Goal: Information Seeking & Learning: Learn about a topic

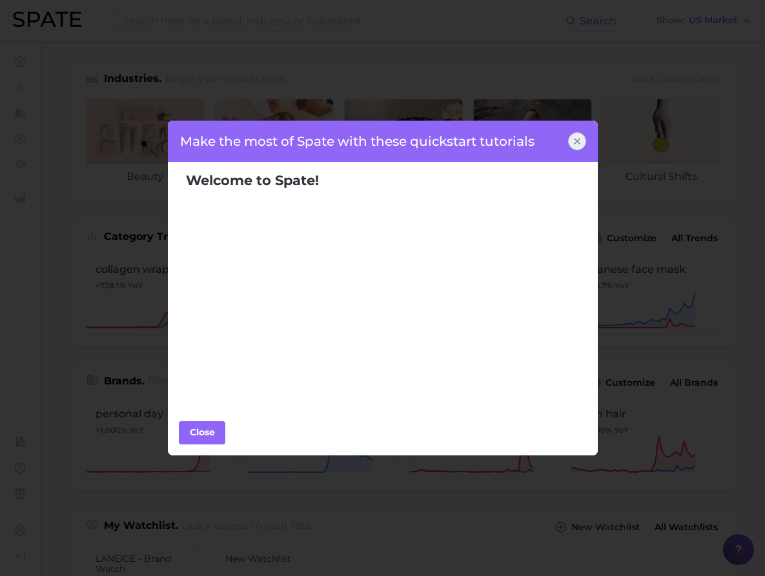
click at [578, 140] on icon at bounding box center [577, 141] width 10 height 10
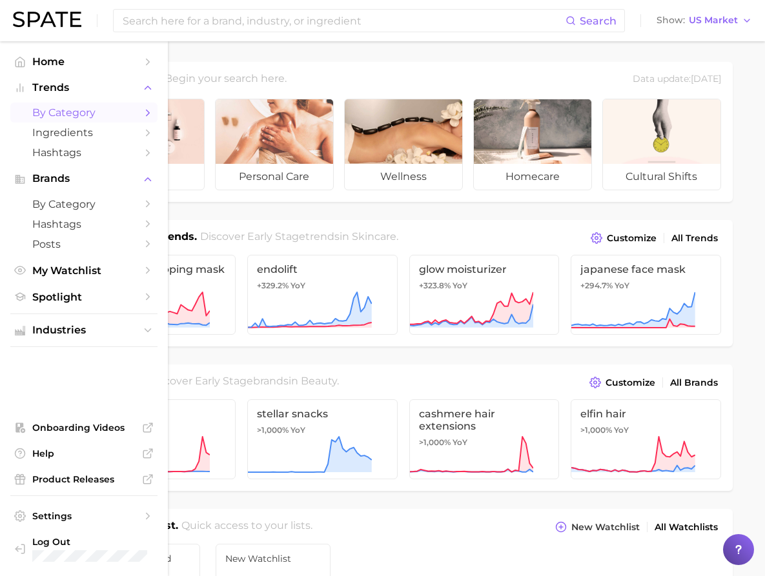
click at [76, 115] on span "by Category" at bounding box center [83, 112] width 103 height 12
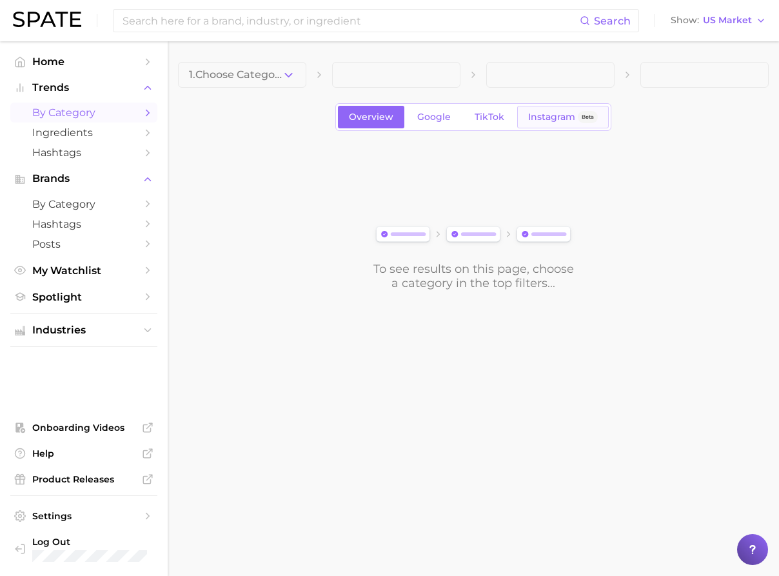
click at [548, 116] on span "Instagram" at bounding box center [551, 117] width 47 height 11
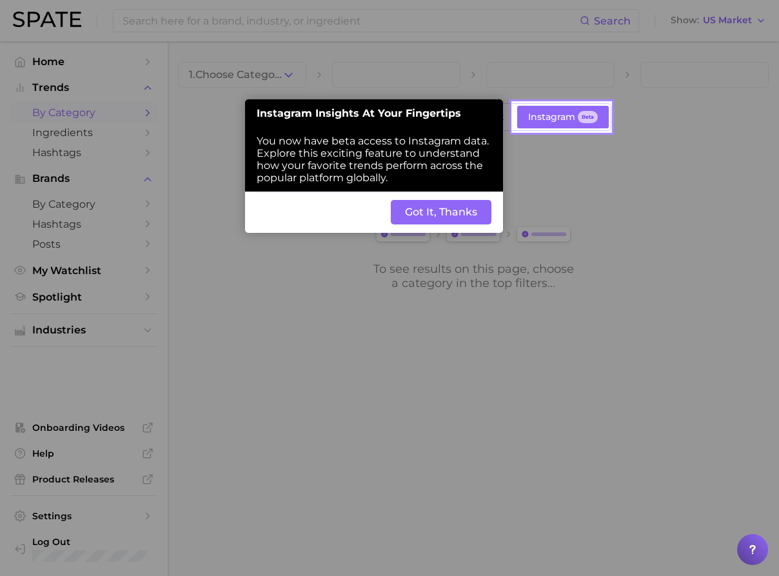
click at [454, 215] on button "Got It, Thanks" at bounding box center [441, 212] width 101 height 25
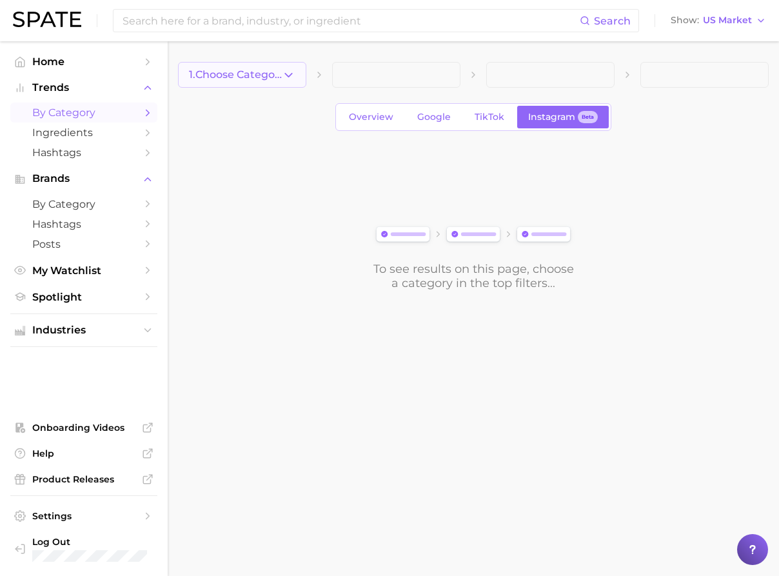
click at [295, 68] on button "1. Choose Category" at bounding box center [242, 75] width 128 height 26
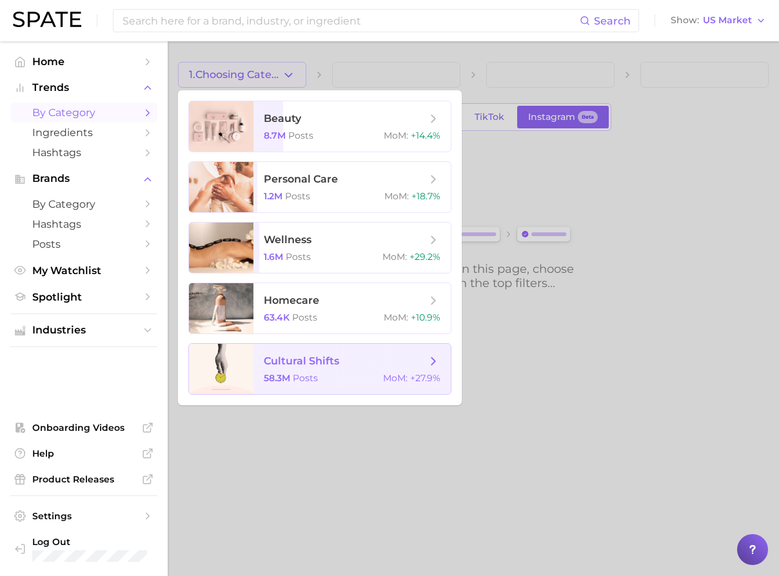
click at [348, 379] on div "58.3m Posts MoM : +27.9%" at bounding box center [352, 378] width 177 height 12
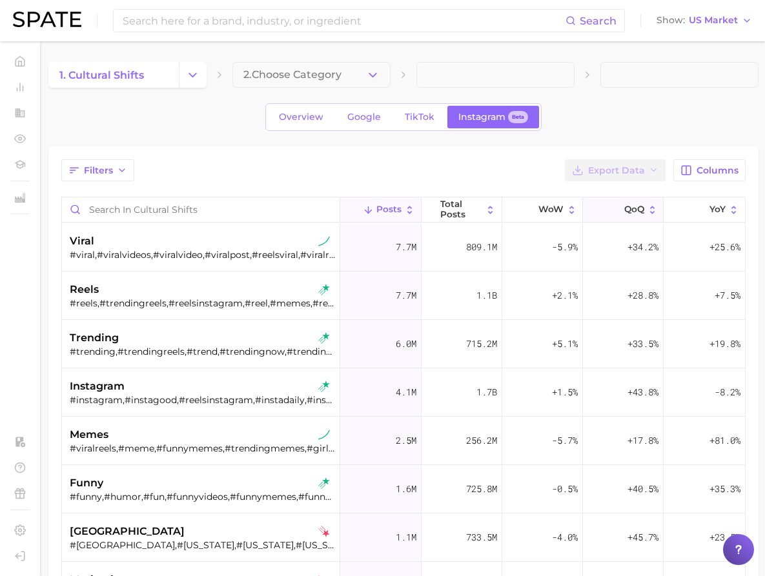
drag, startPoint x: 628, startPoint y: 210, endPoint x: 639, endPoint y: 216, distance: 12.7
click at [628, 210] on span "QoQ" at bounding box center [634, 210] width 20 height 10
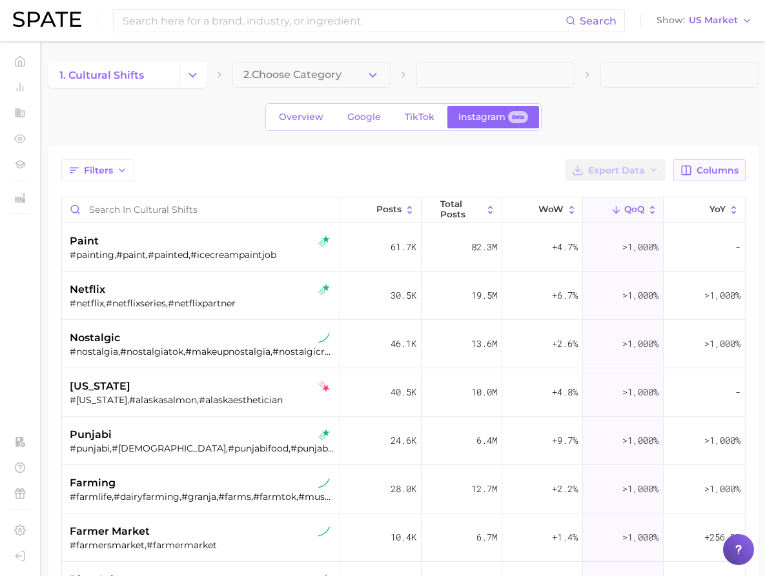
click at [731, 175] on button "Columns" at bounding box center [709, 170] width 72 height 22
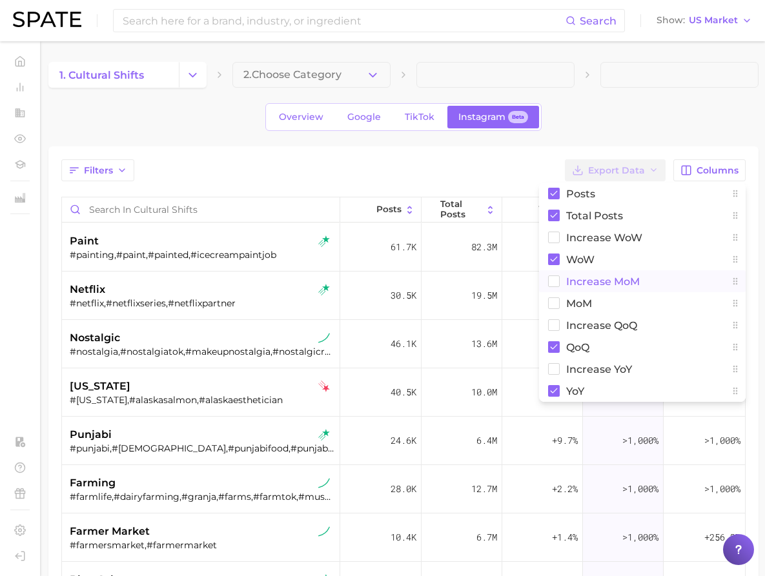
click at [620, 288] on button "Increase MoM" at bounding box center [642, 281] width 206 height 22
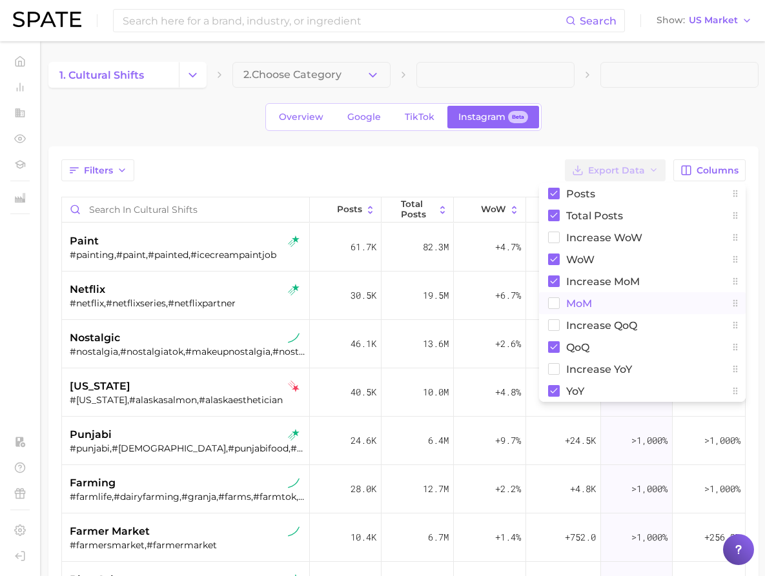
click at [607, 301] on button "MoM" at bounding box center [642, 303] width 206 height 22
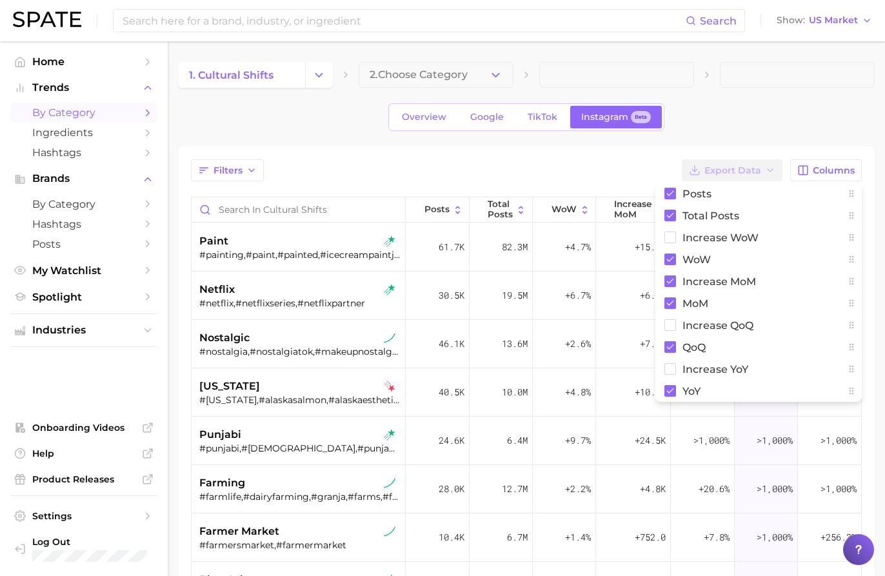
click at [623, 166] on div "Filters Export Data Columns Posts Total Posts Increase WoW WoW Increase MoM MoM…" at bounding box center [526, 170] width 671 height 22
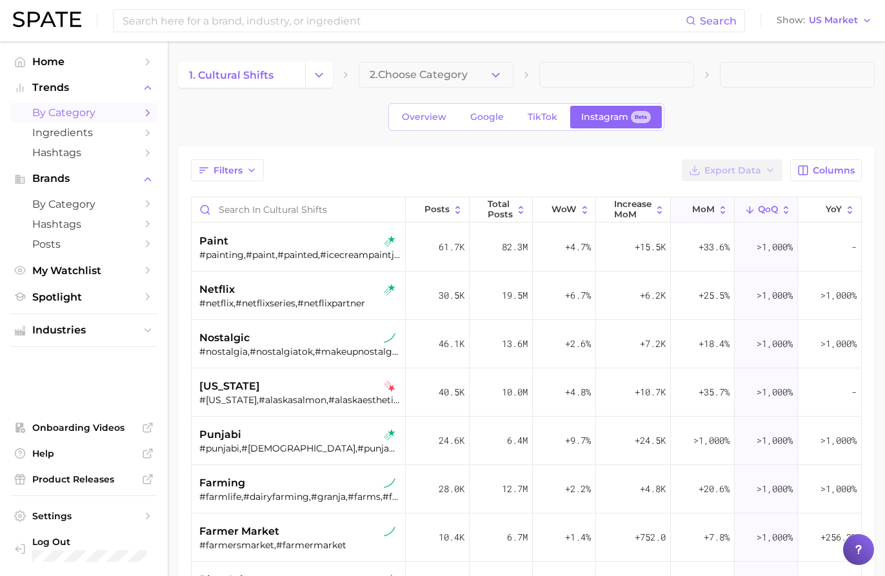
click at [699, 214] on span "MoM" at bounding box center [703, 210] width 23 height 10
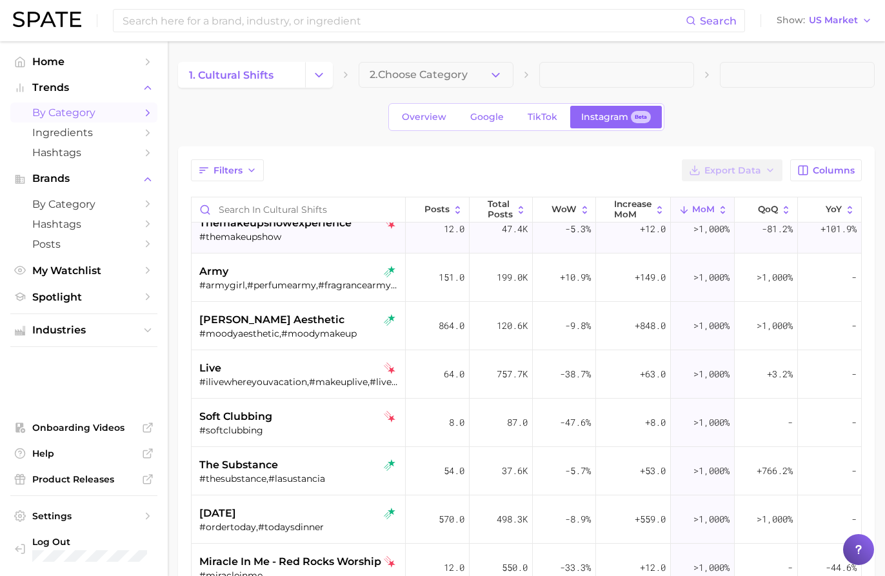
scroll to position [484, 0]
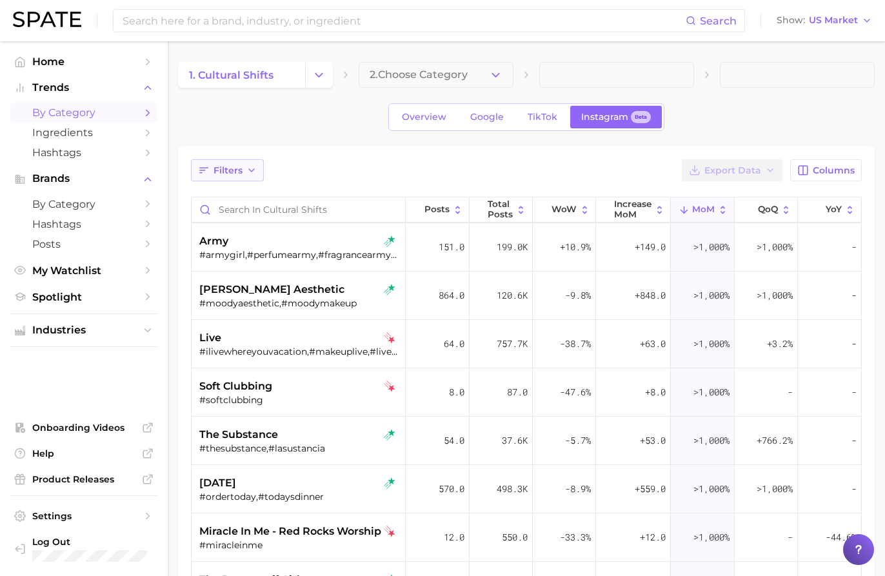
click at [245, 172] on button "Filters" at bounding box center [227, 170] width 73 height 22
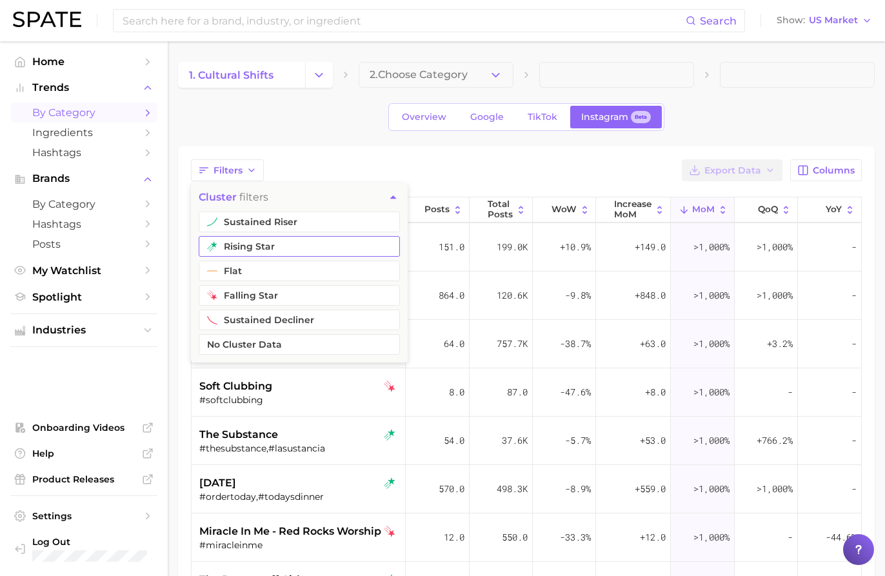
click at [275, 244] on button "rising star" at bounding box center [299, 246] width 201 height 21
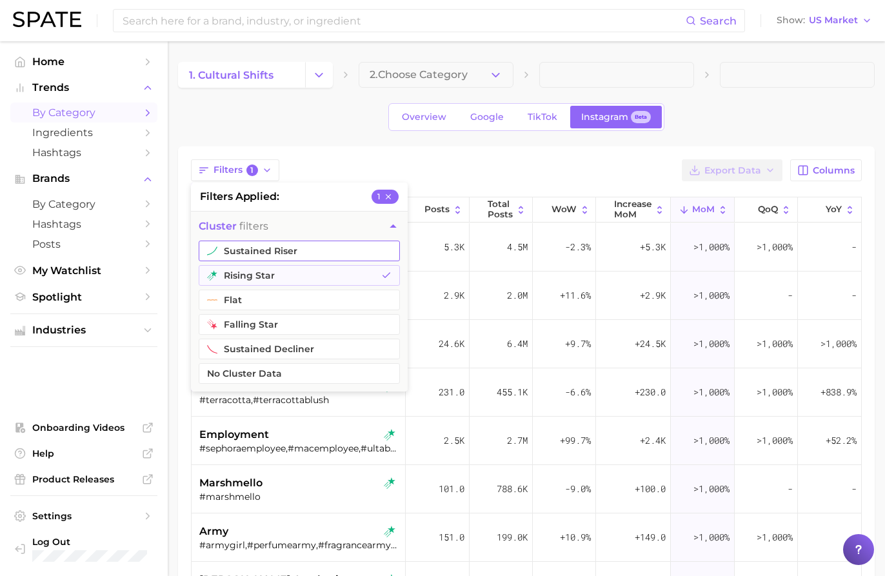
click at [271, 249] on button "sustained riser" at bounding box center [299, 251] width 201 height 21
click at [301, 135] on div "1. cultural shifts 2. Choose Category Overview Google TikTok Instagram Beta Fil…" at bounding box center [526, 424] width 697 height 724
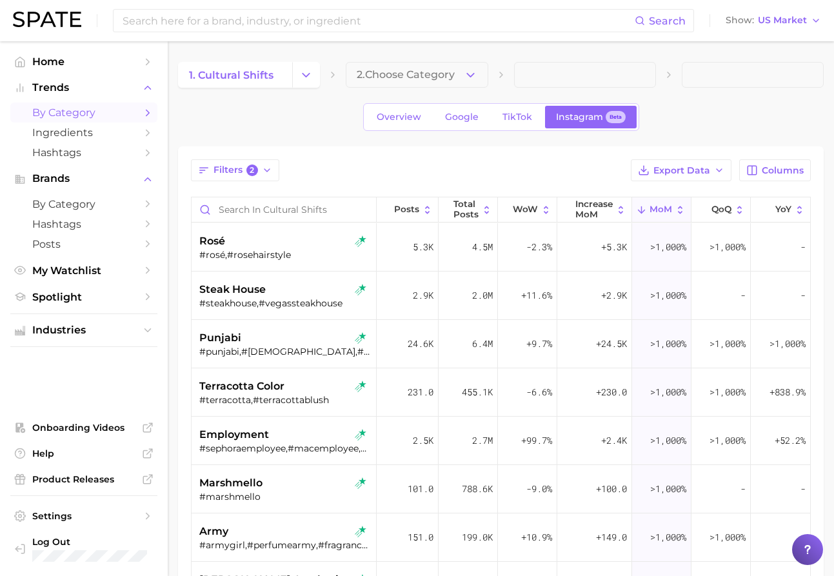
click at [747, 83] on span at bounding box center [753, 75] width 142 height 26
drag, startPoint x: 520, startPoint y: 48, endPoint x: 847, endPoint y: 201, distance: 361.1
click at [520, 48] on main "1. cultural shifts 2. Choose Category Overview Google TikTok Instagram Beta Fil…" at bounding box center [501, 445] width 666 height 809
